Goal: Task Accomplishment & Management: Manage account settings

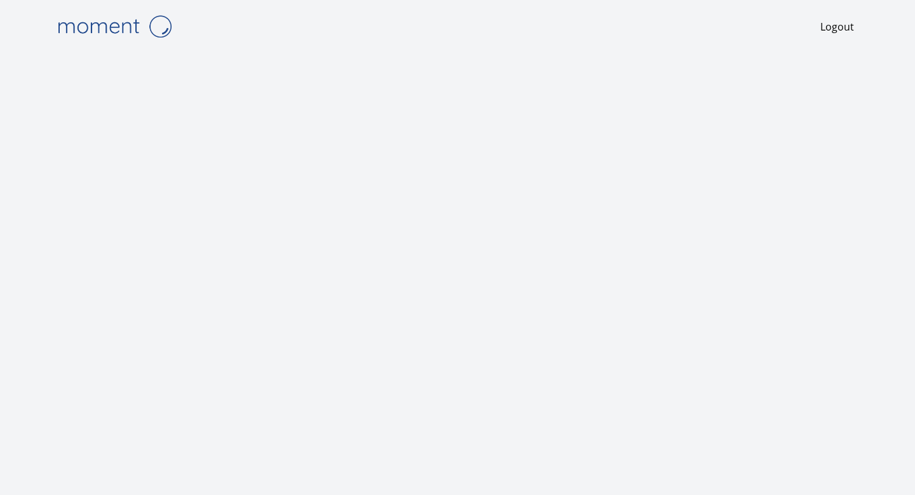
click at [276, 55] on div "Logout" at bounding box center [458, 247] width 814 height 495
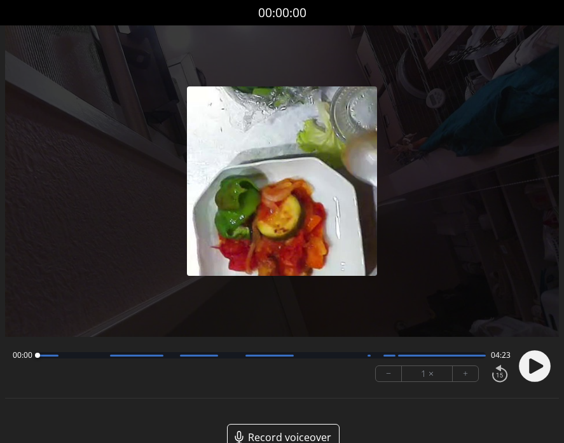
click at [535, 373] on circle at bounding box center [535, 366] width 32 height 32
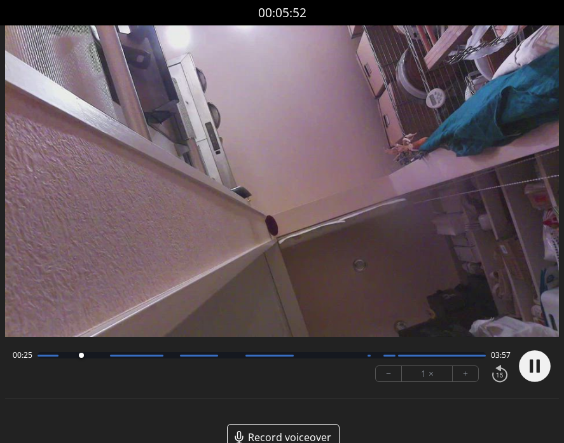
click at [539, 359] on circle at bounding box center [535, 366] width 32 height 32
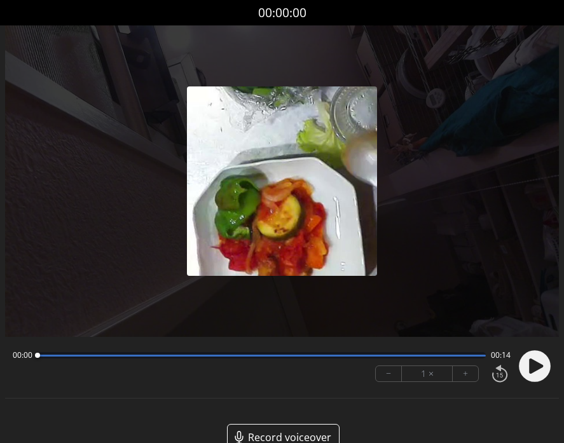
click at [532, 365] on icon at bounding box center [536, 366] width 14 height 15
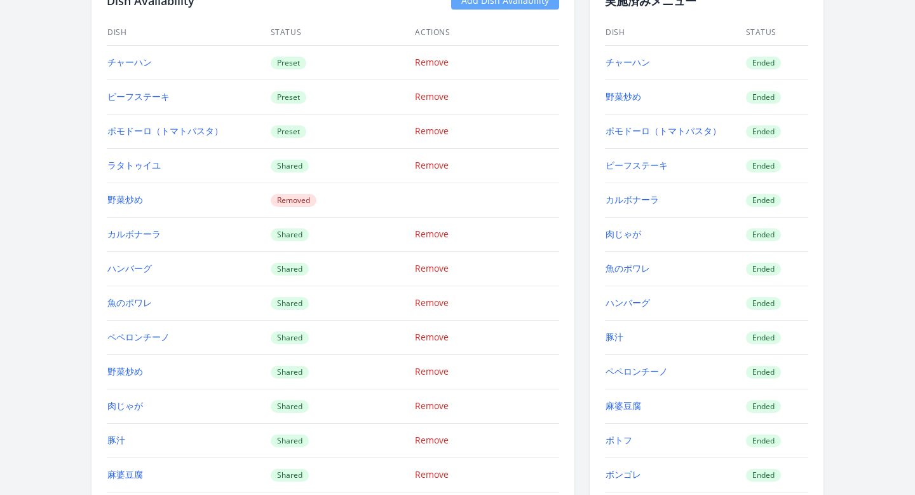
scroll to position [1254, 0]
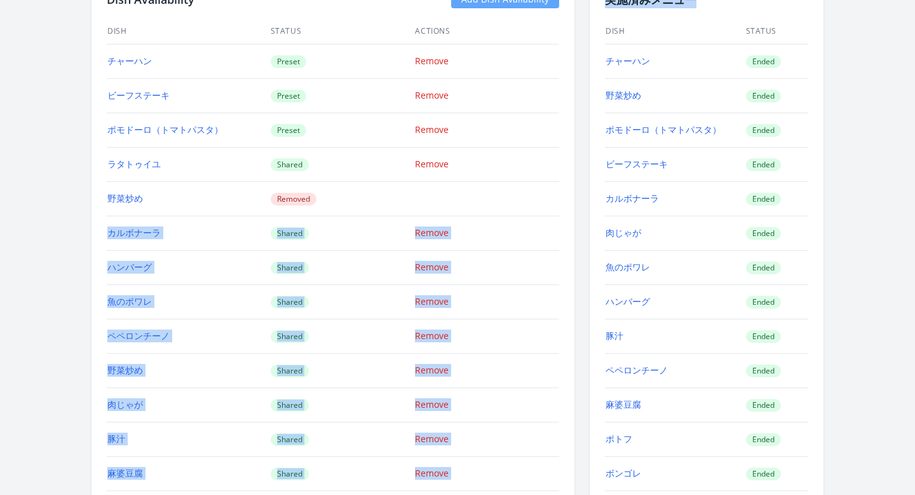
drag, startPoint x: 605, startPoint y: 62, endPoint x: 486, endPoint y: 197, distance: 179.3
click at [486, 197] on div "Dish Availability Add Dish Availability Dish Status Actions チャーハン Preset Remove…" at bounding box center [458, 411] width 732 height 873
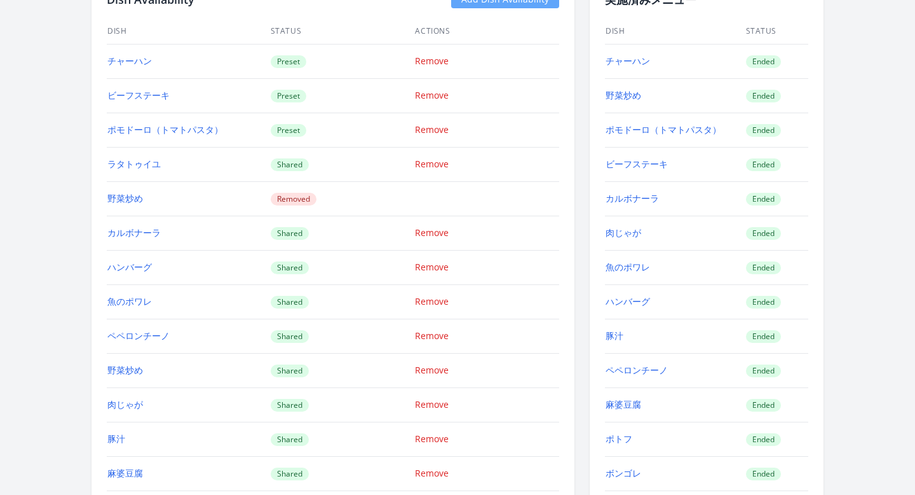
click at [532, 144] on td "Remove" at bounding box center [486, 130] width 145 height 34
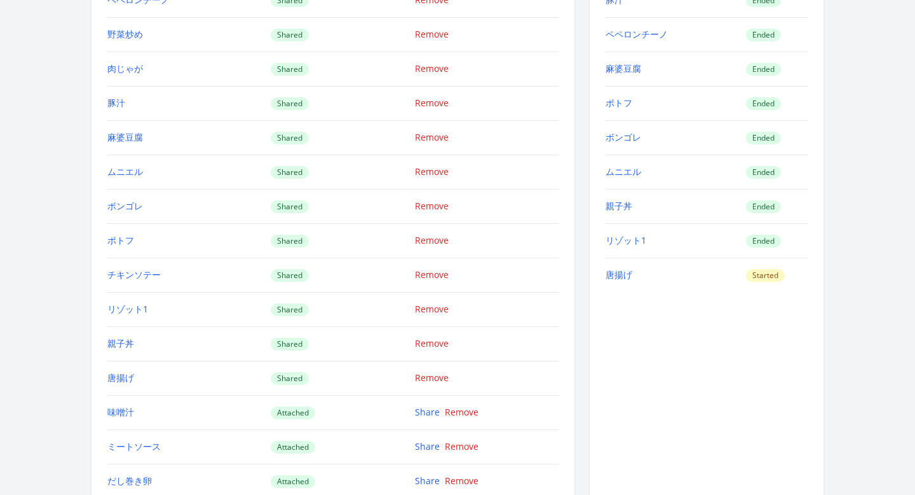
scroll to position [1626, 0]
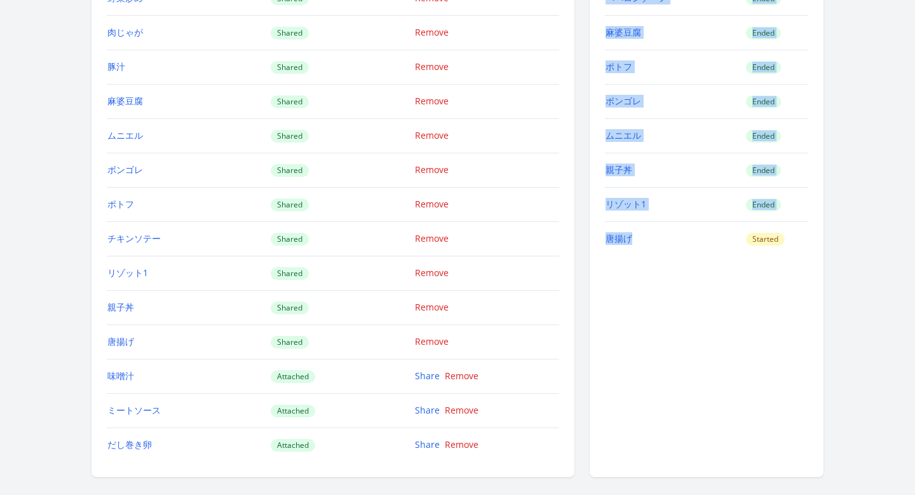
drag, startPoint x: 588, startPoint y: 56, endPoint x: 663, endPoint y: 243, distance: 201.4
click at [663, 243] on div "Dish Availability Add Dish Availability Dish Status Actions チャーハン Preset Remove…" at bounding box center [458, 39] width 732 height 873
copy div "Dish Status チャーハン Ended 野菜炒め Ended ポモドーロ（トマトパスタ） Ended ビーフステーキ Ended カルボナーラ End…"
click at [662, 322] on div "実施済みメニュー Dish Status チャーハン Ended 野菜炒め Ended ポモドーロ（トマトパスタ） Ended ビーフステーキ Ended カ…" at bounding box center [707, 39] width 234 height 873
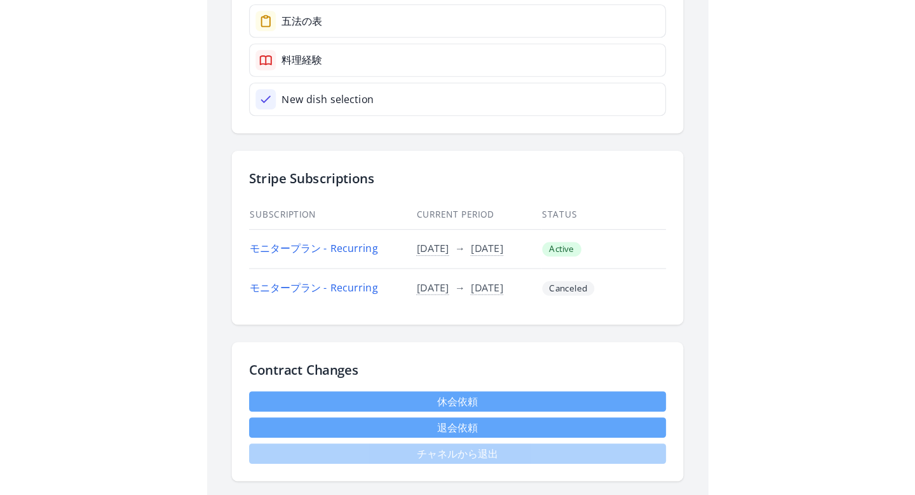
scroll to position [548, 0]
